Goal: Information Seeking & Learning: Learn about a topic

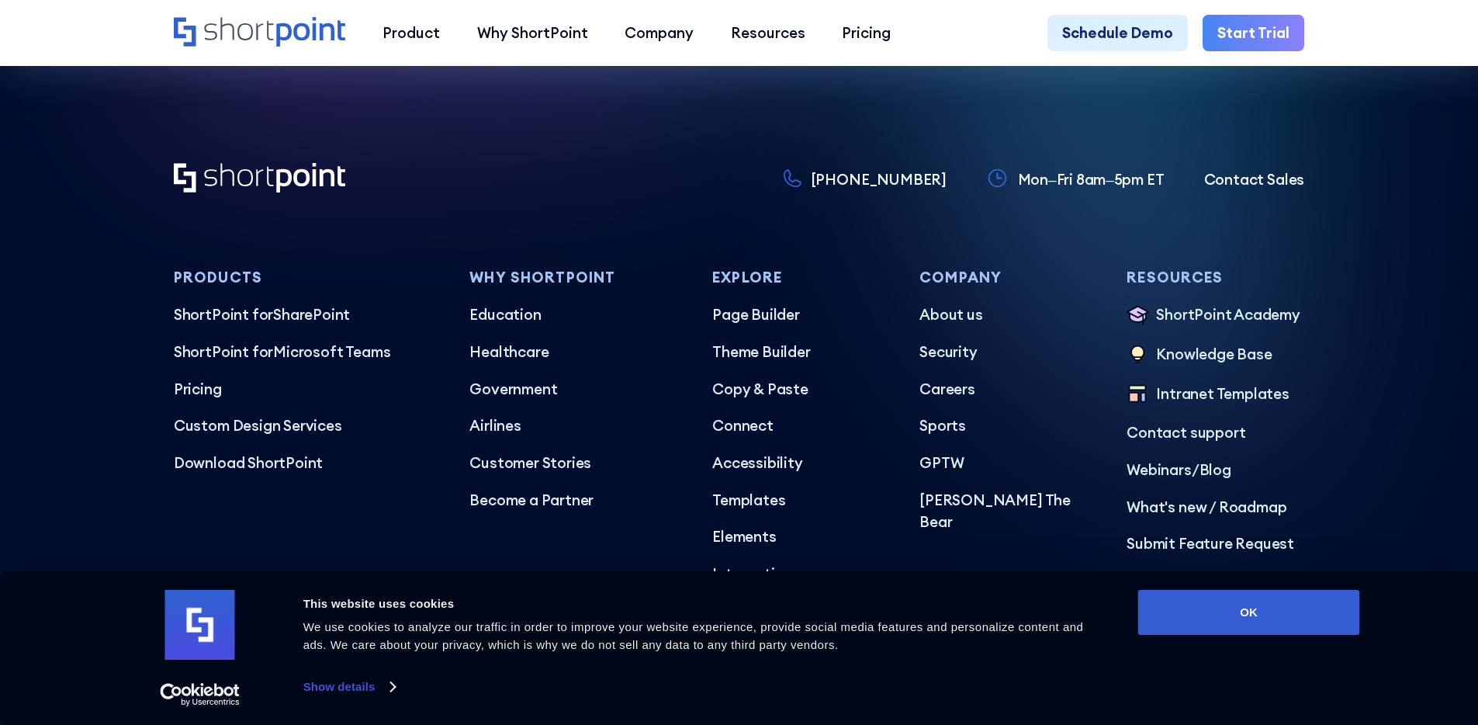
scroll to position [9203, 0]
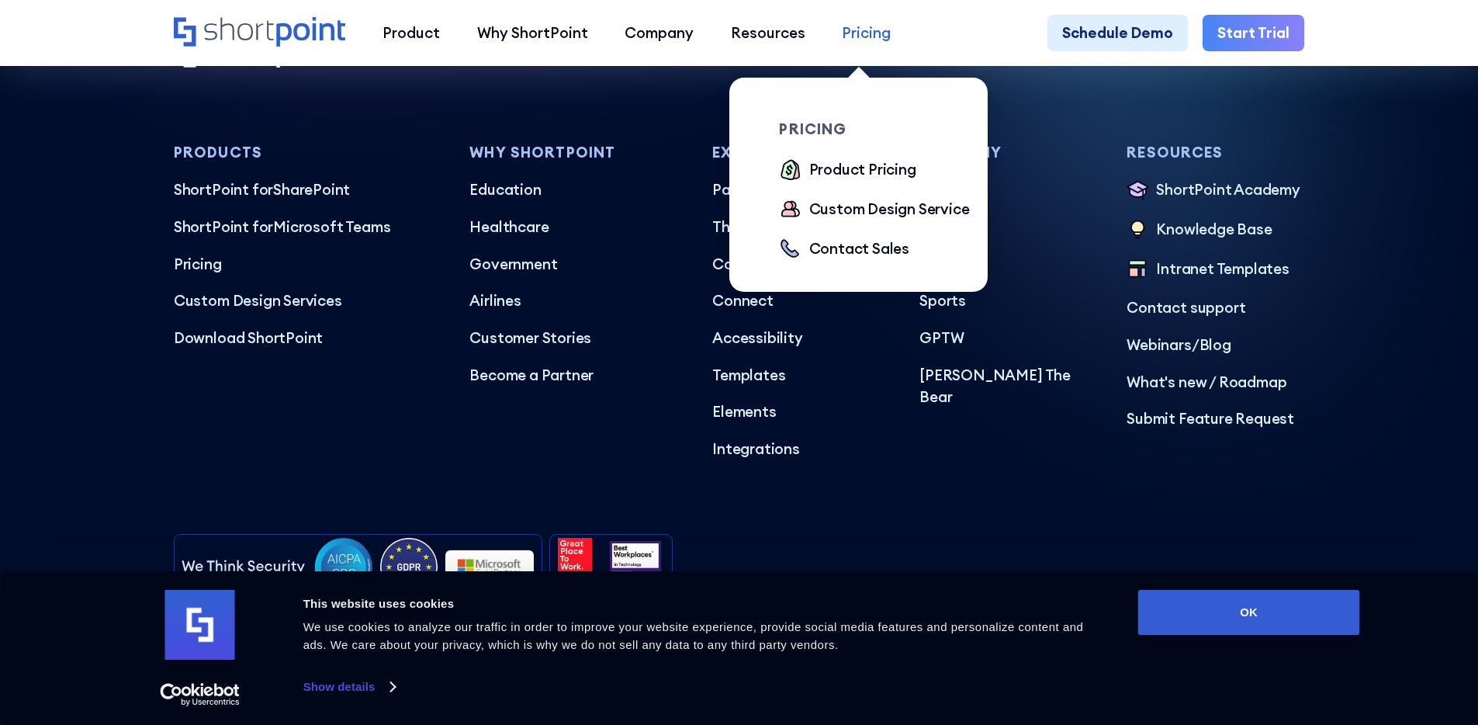
click at [855, 38] on div "Pricing" at bounding box center [866, 33] width 49 height 23
click at [799, 167] on link "Product Pricing" at bounding box center [847, 170] width 137 height 25
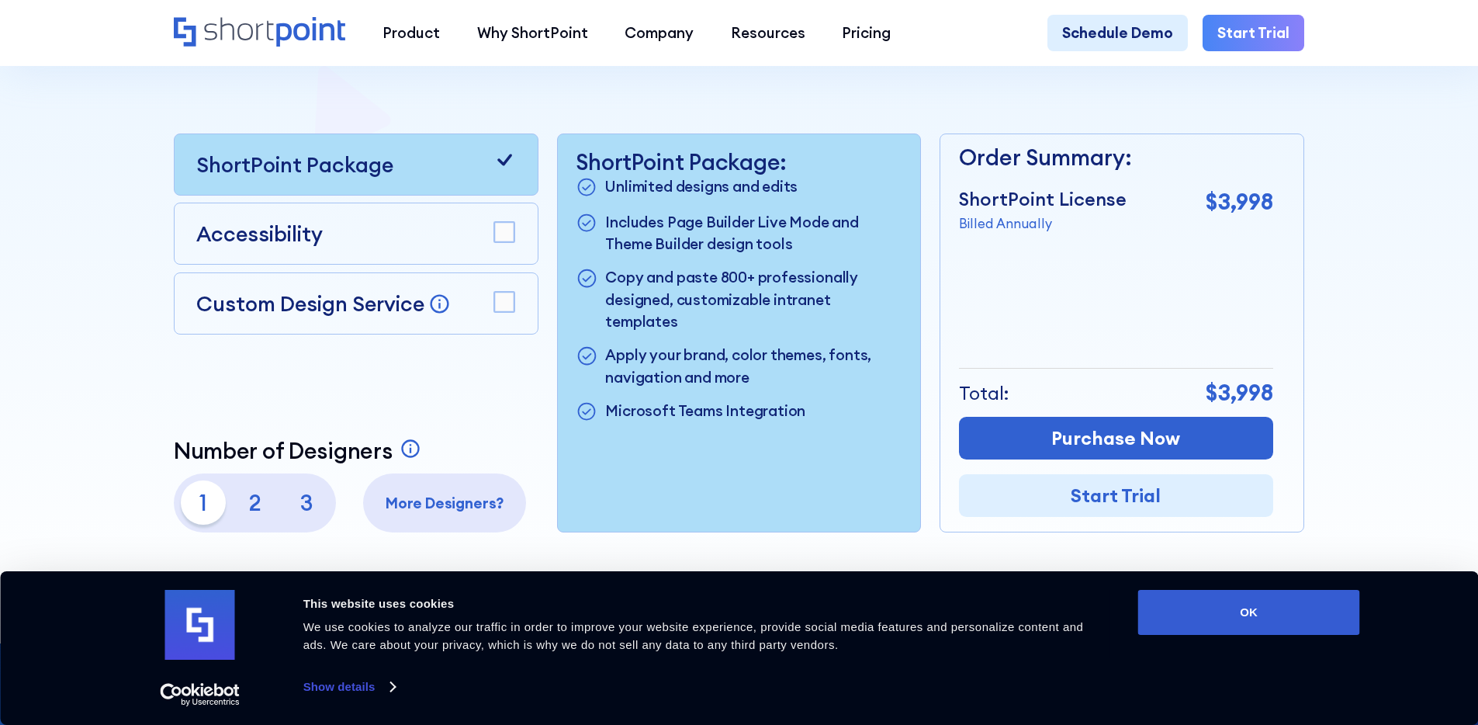
scroll to position [489, 0]
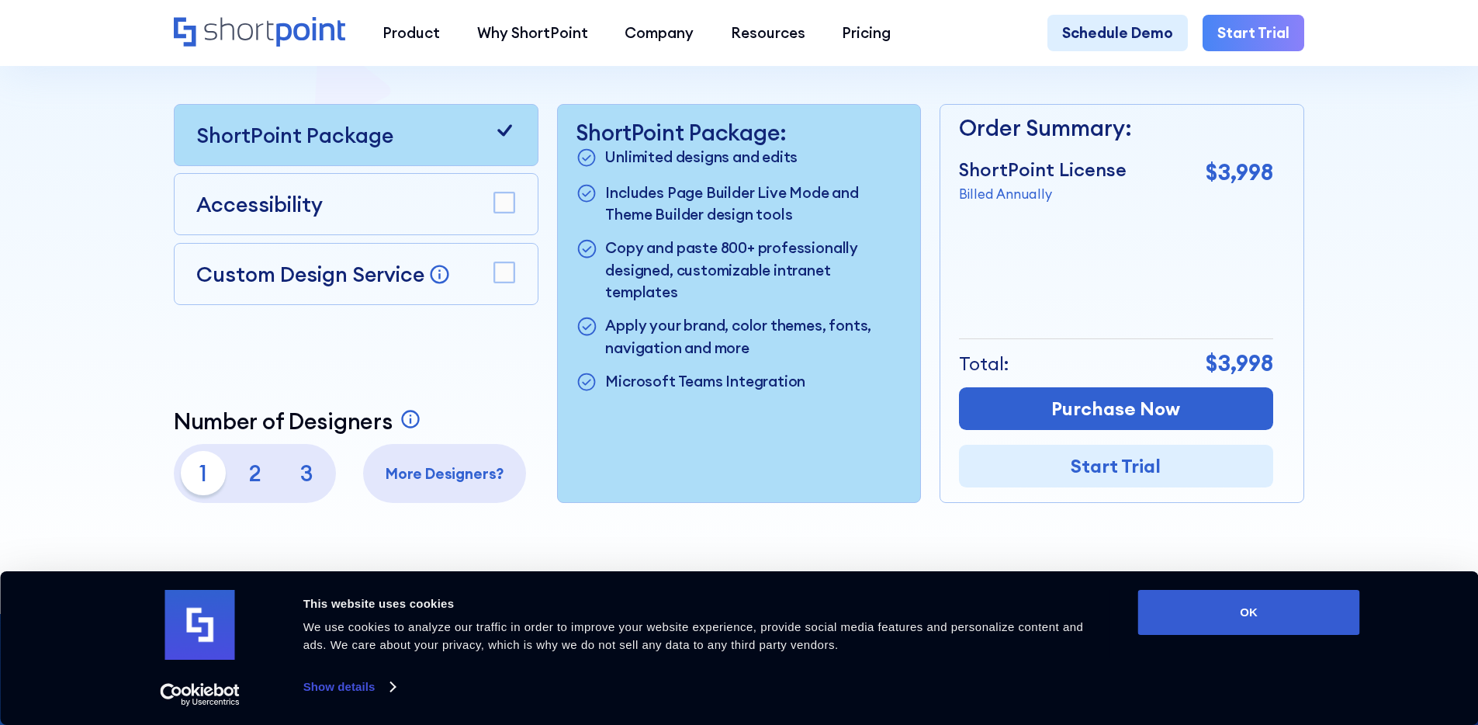
click at [251, 490] on p "2" at bounding box center [255, 473] width 44 height 44
click at [302, 484] on p "3" at bounding box center [307, 473] width 44 height 44
click at [248, 480] on p "2" at bounding box center [255, 473] width 44 height 44
click at [203, 480] on p "1" at bounding box center [203, 473] width 44 height 44
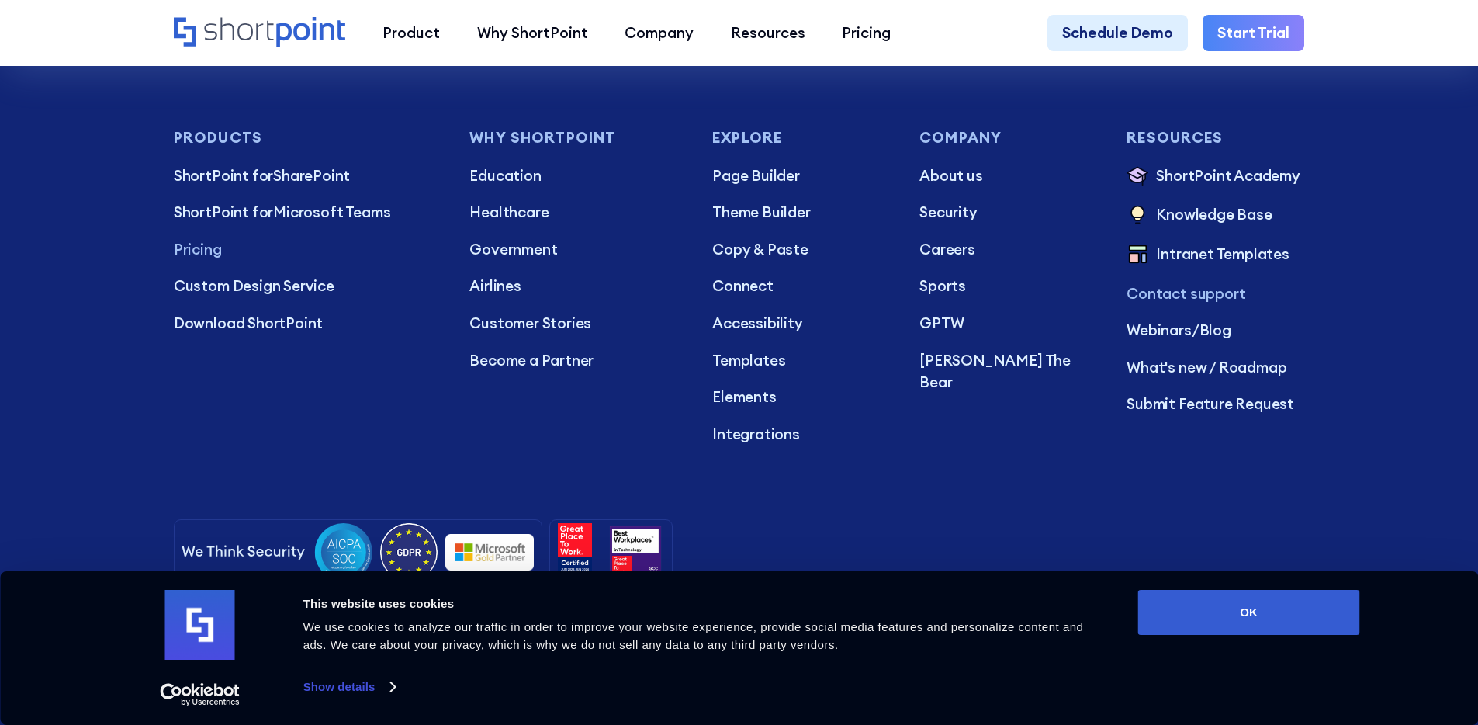
scroll to position [4644, 0]
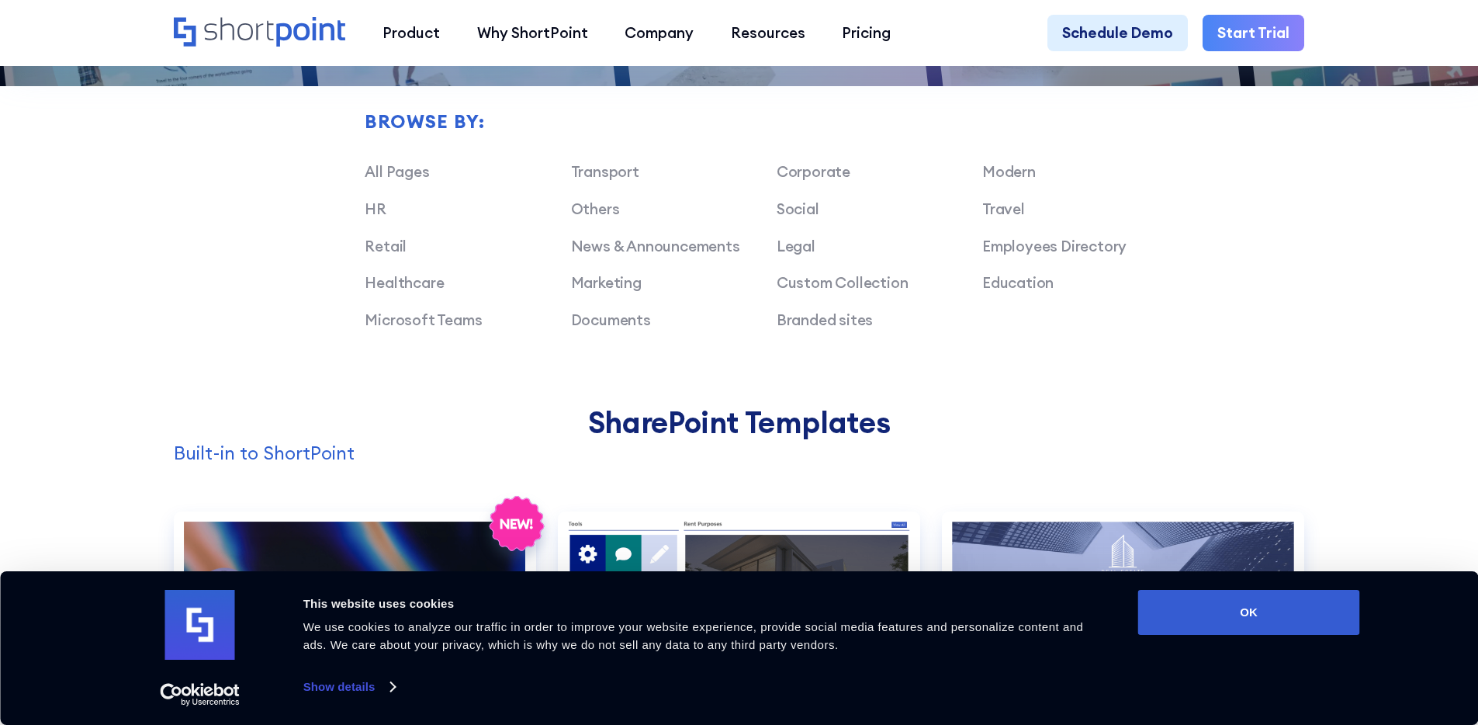
scroll to position [1314, 0]
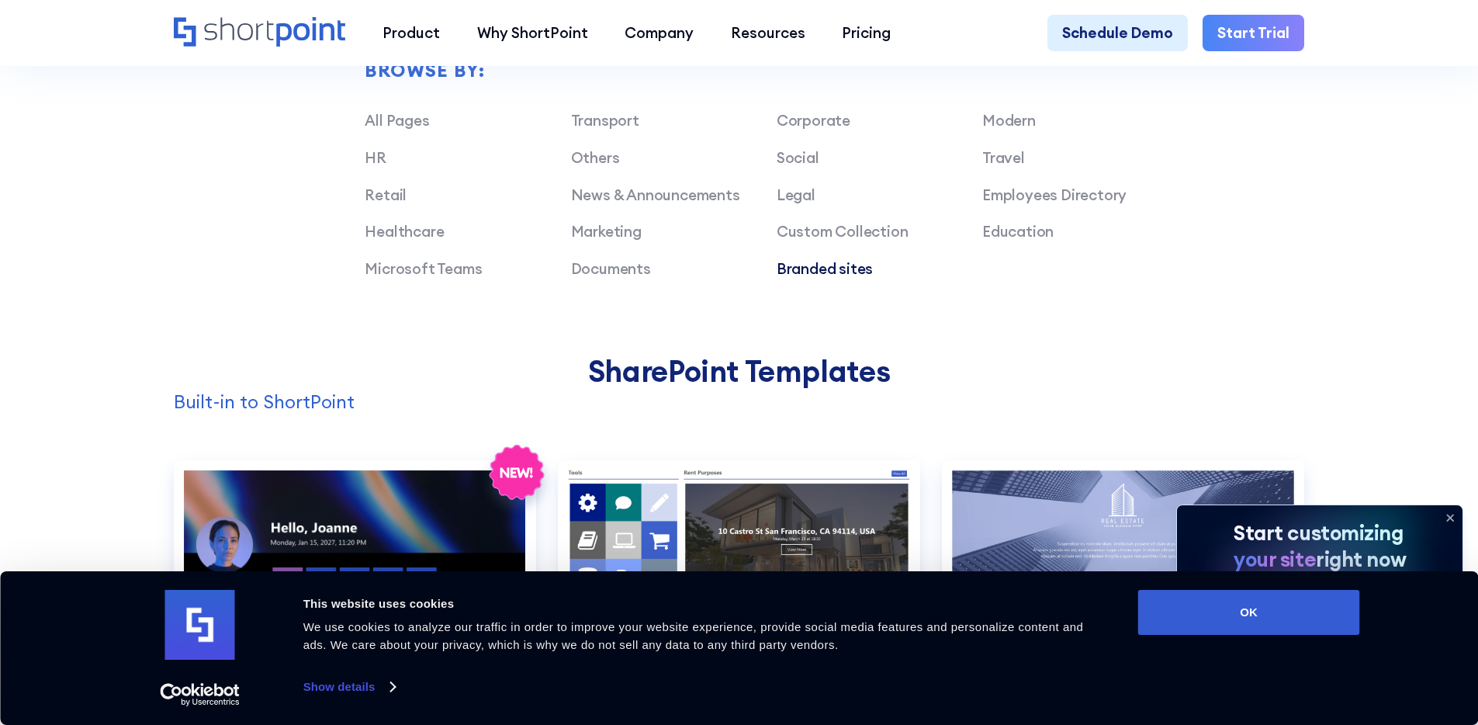
click at [851, 278] on link "Branded sites" at bounding box center [825, 268] width 97 height 19
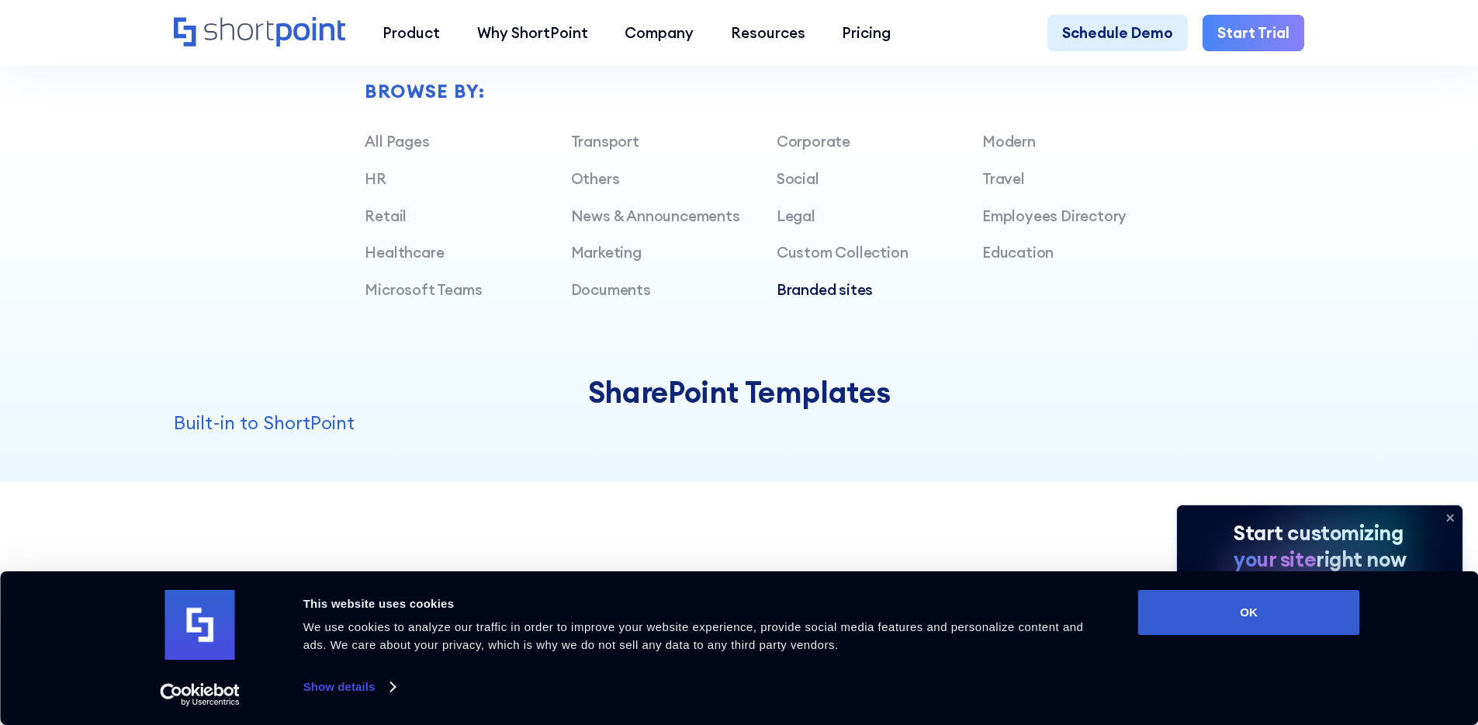
scroll to position [1290, 0]
click at [819, 154] on link "Corporate" at bounding box center [814, 144] width 74 height 19
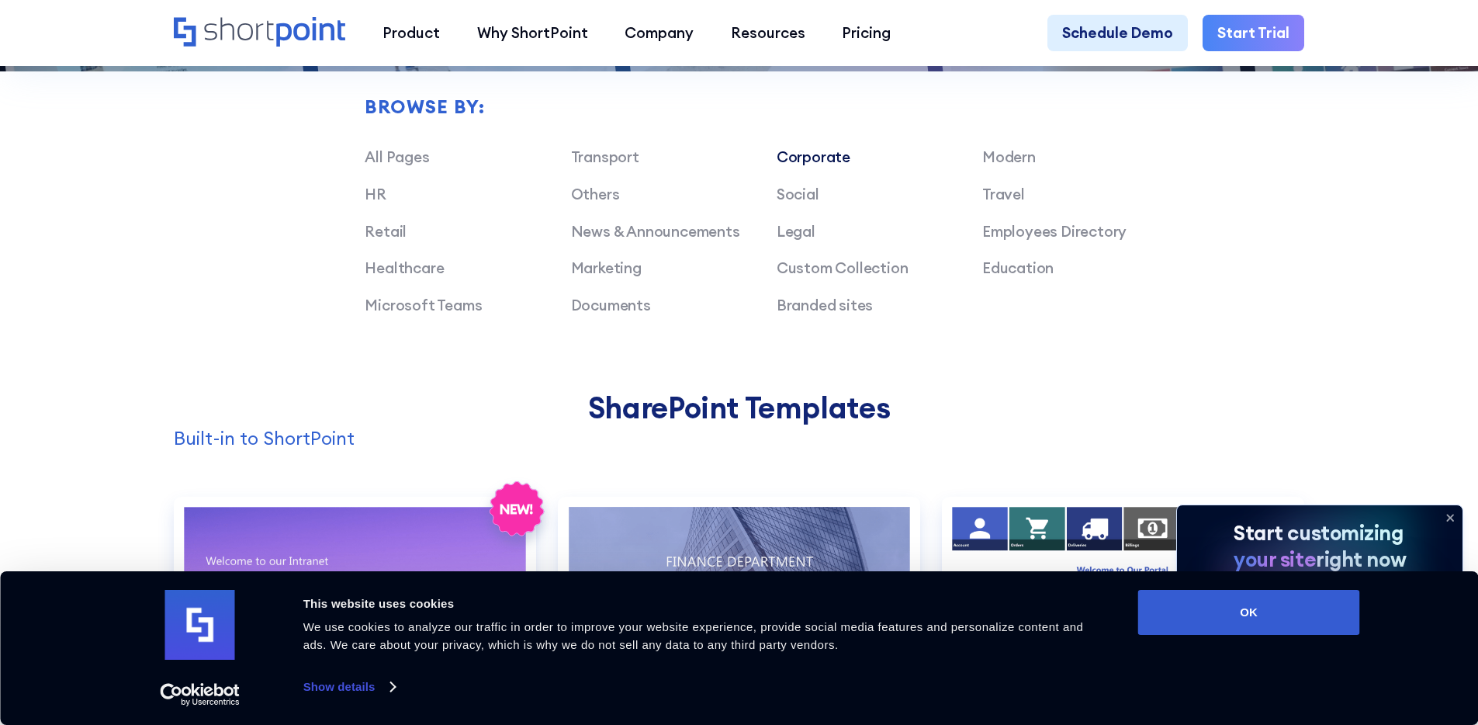
scroll to position [1277, 0]
click at [619, 276] on link "Marketing" at bounding box center [606, 267] width 71 height 19
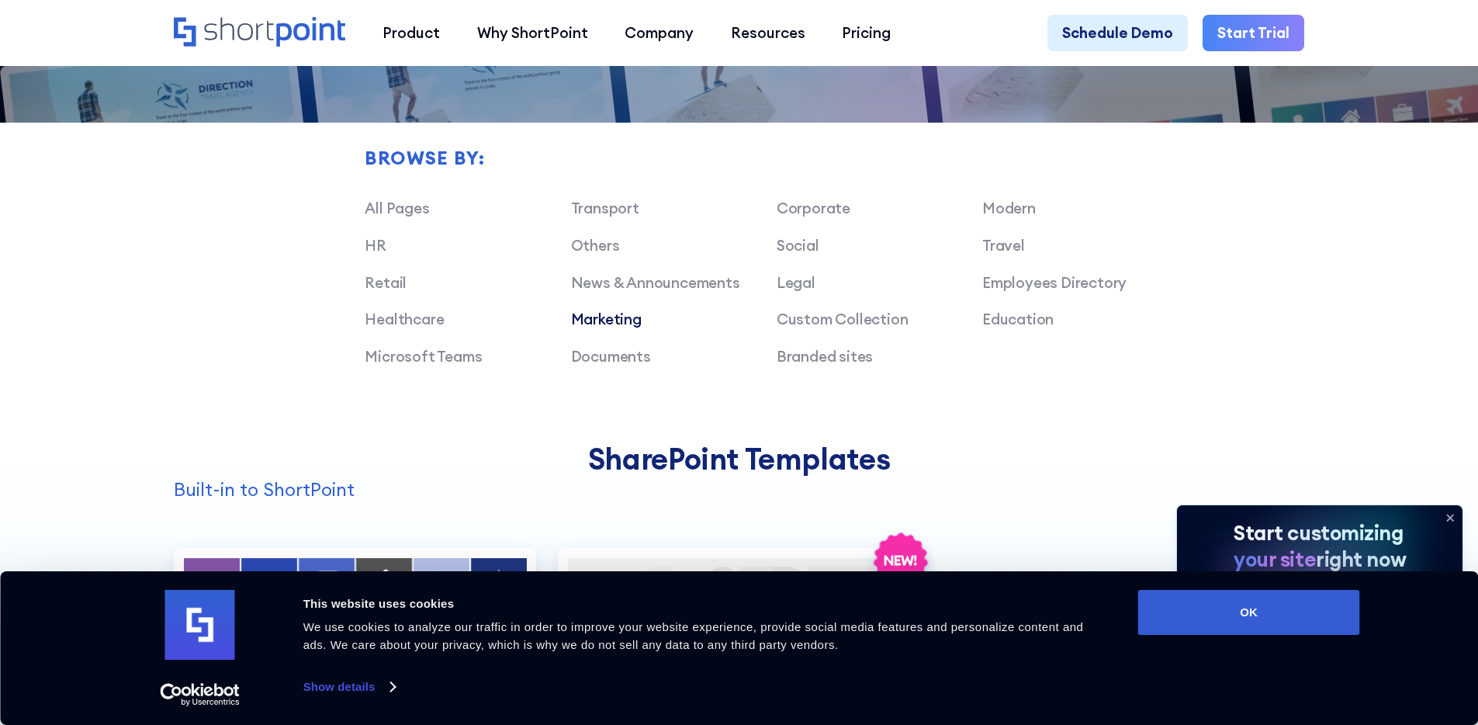
scroll to position [1223, 0]
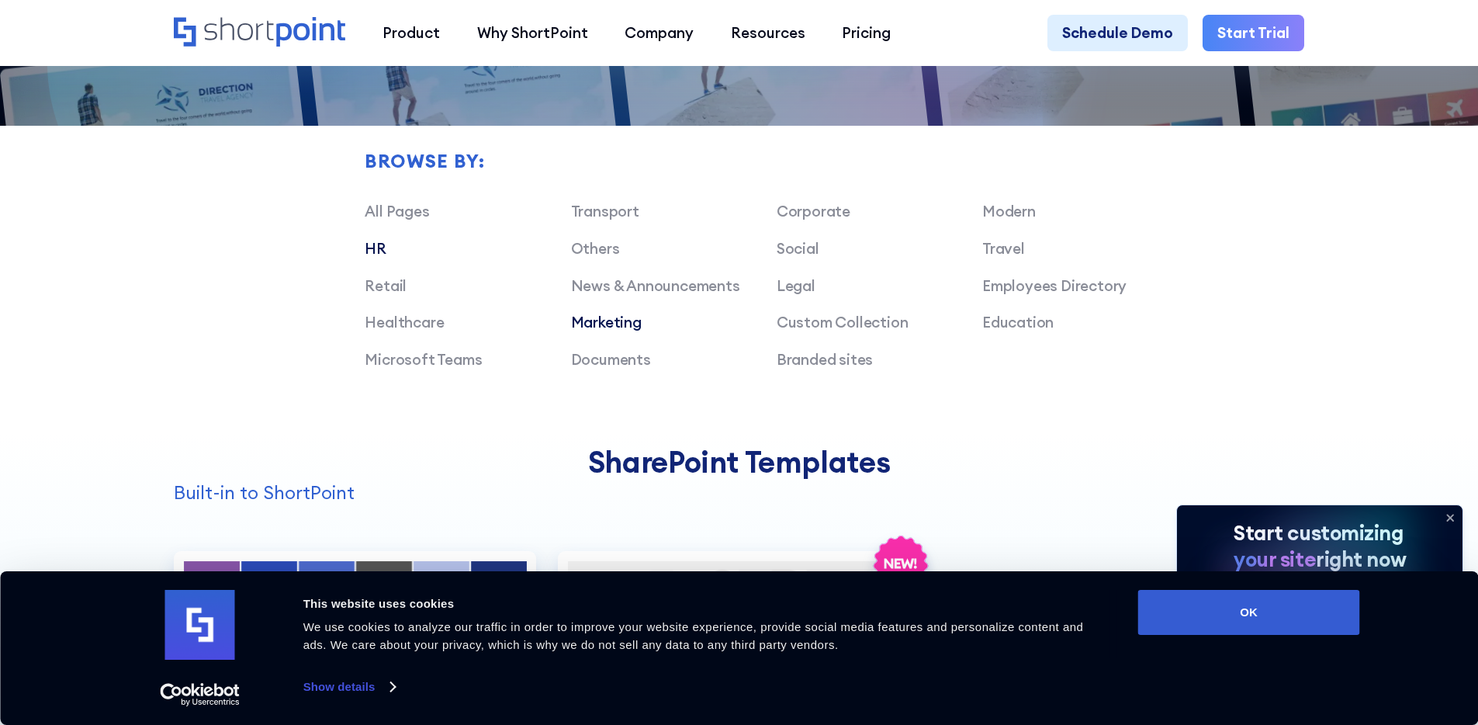
click at [377, 254] on link "HR" at bounding box center [376, 248] width 22 height 19
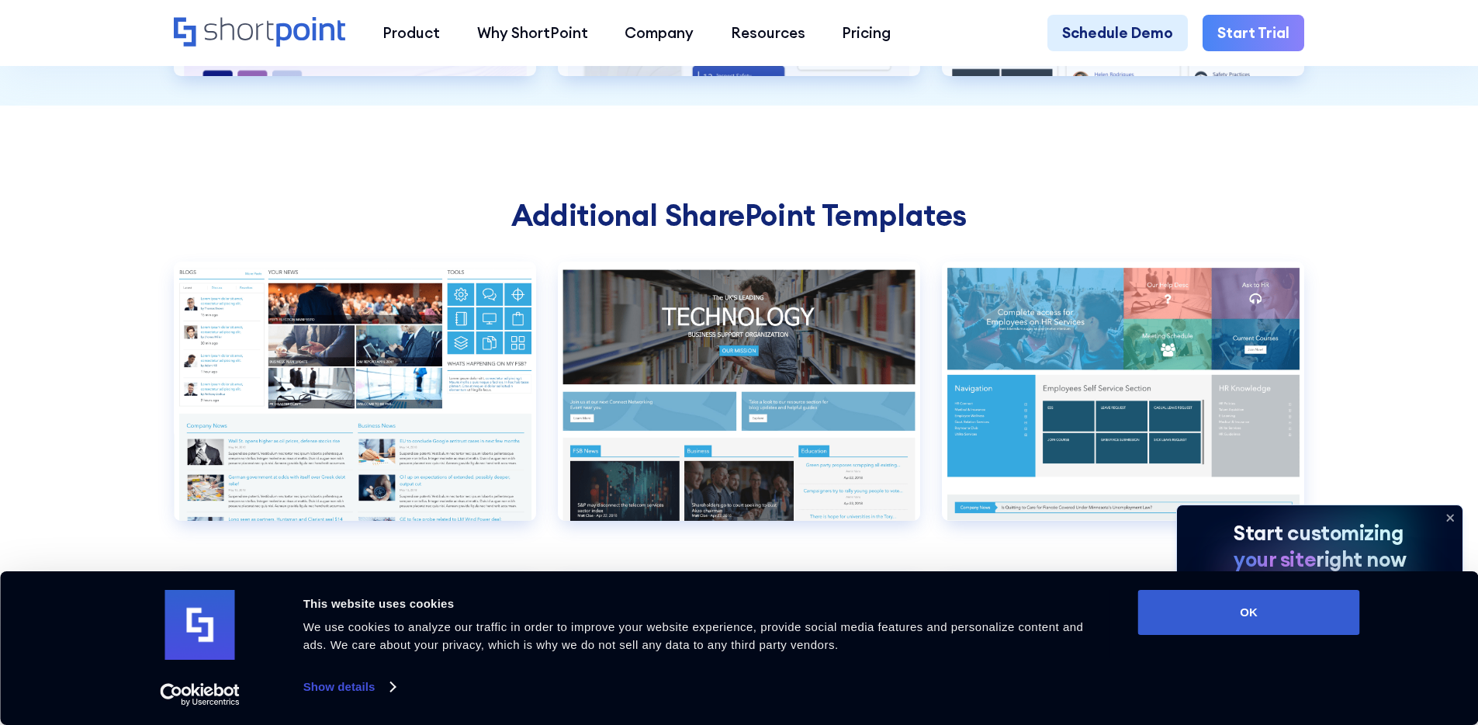
scroll to position [2620, 0]
